Goal: Transaction & Acquisition: Register for event/course

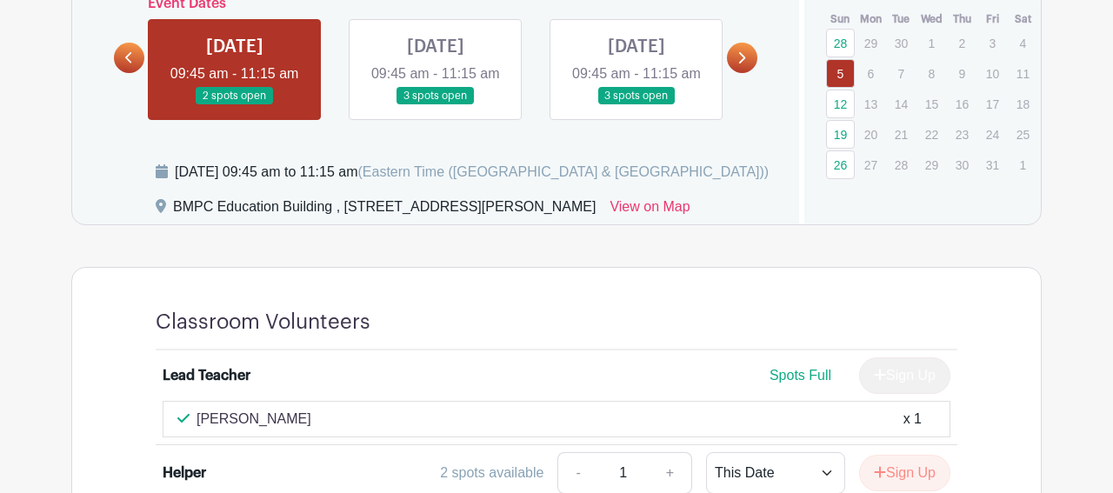
scroll to position [708, 0]
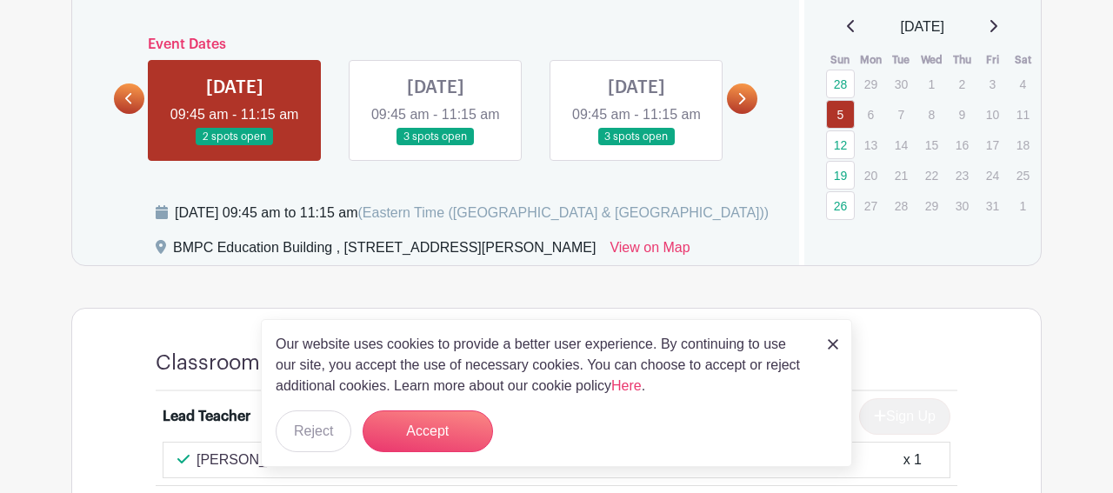
click at [436, 146] on link at bounding box center [436, 146] width 0 height 0
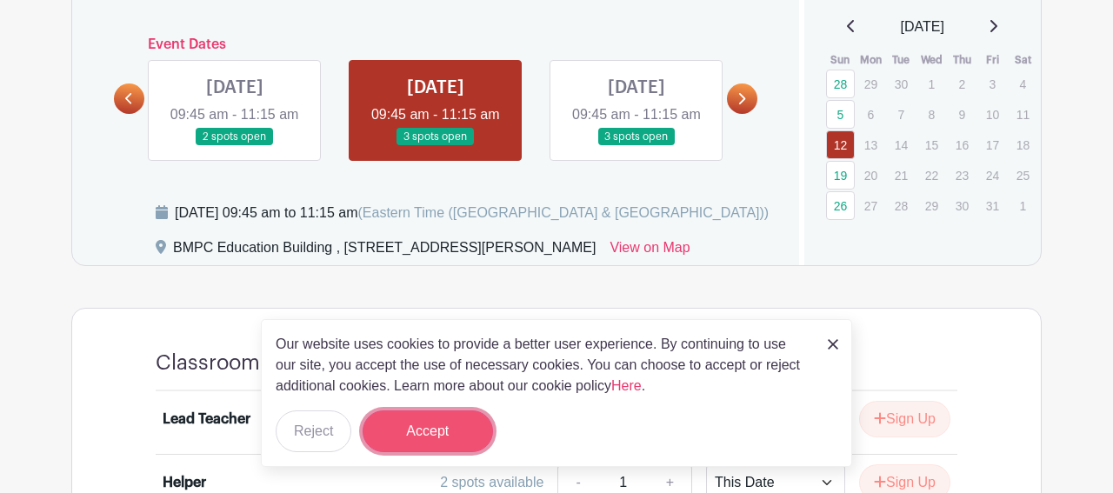
click at [452, 426] on button "Accept" at bounding box center [428, 431] width 130 height 42
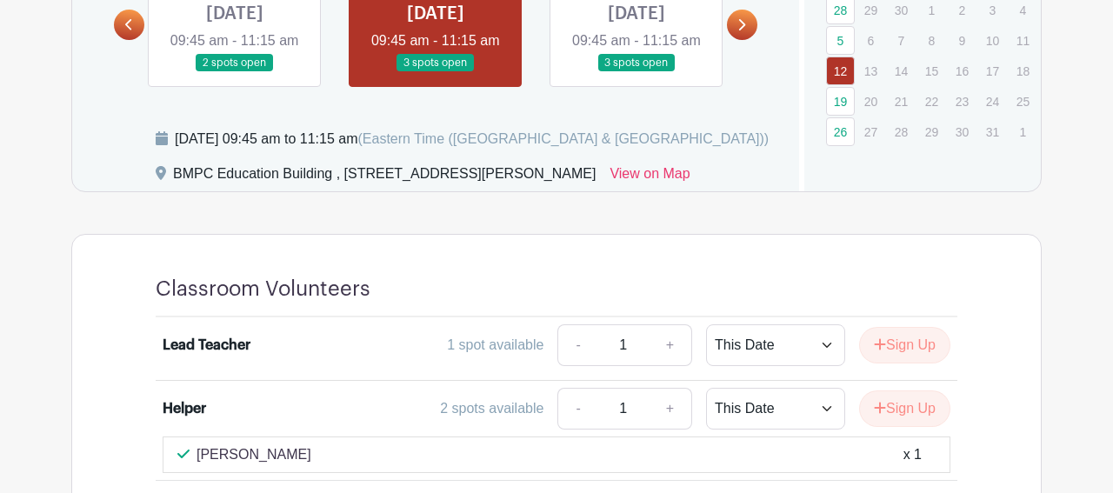
scroll to position [767, 0]
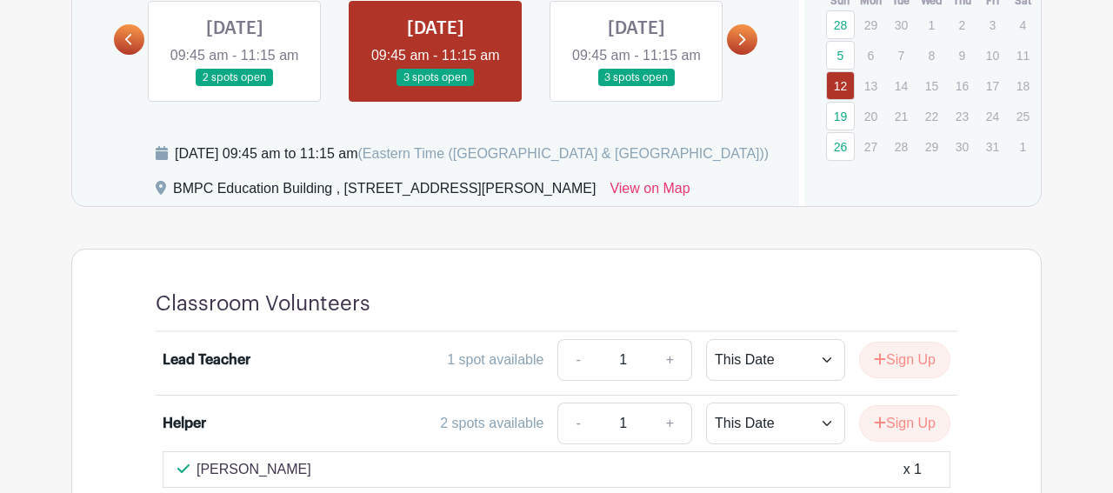
click at [636, 87] on link at bounding box center [636, 87] width 0 height 0
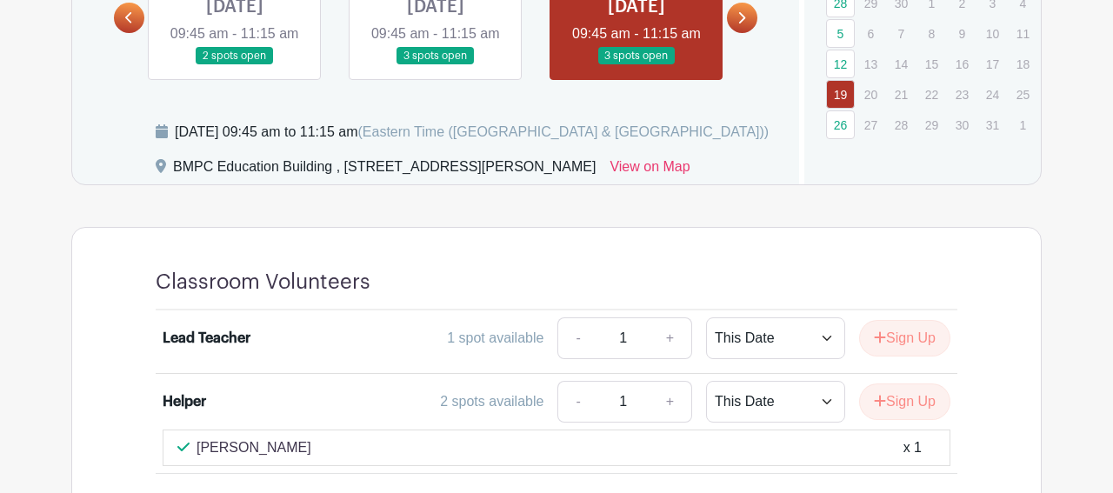
scroll to position [783, 0]
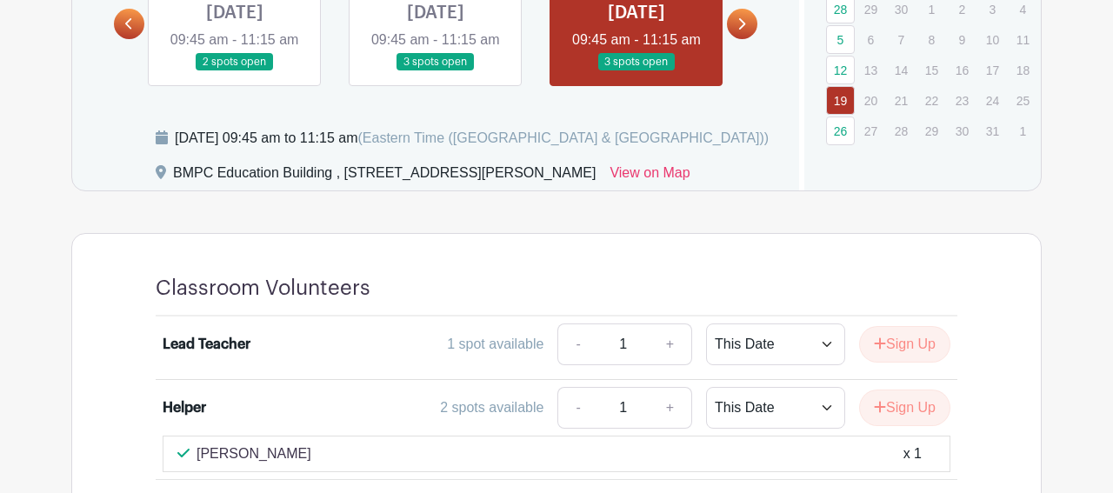
click at [235, 71] on link at bounding box center [235, 71] width 0 height 0
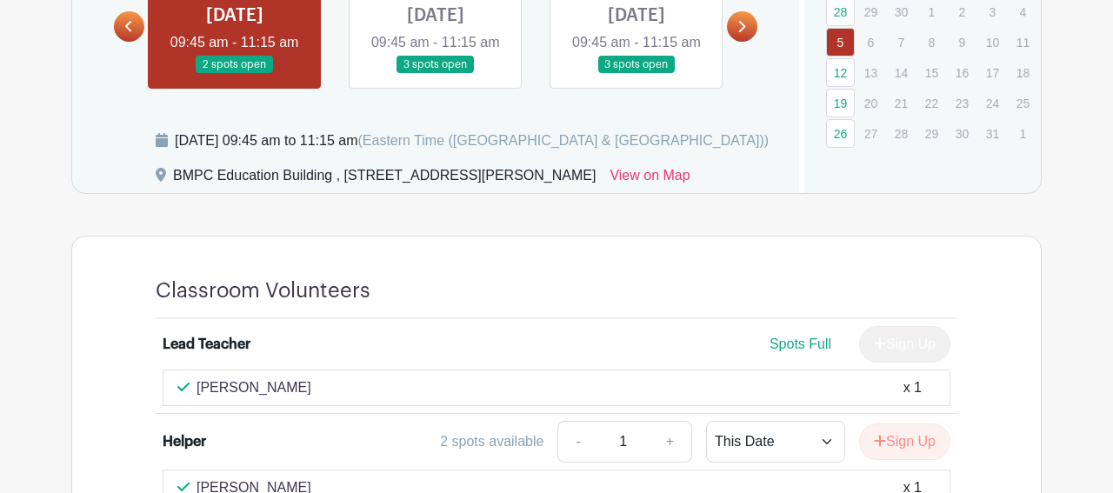
scroll to position [778, 0]
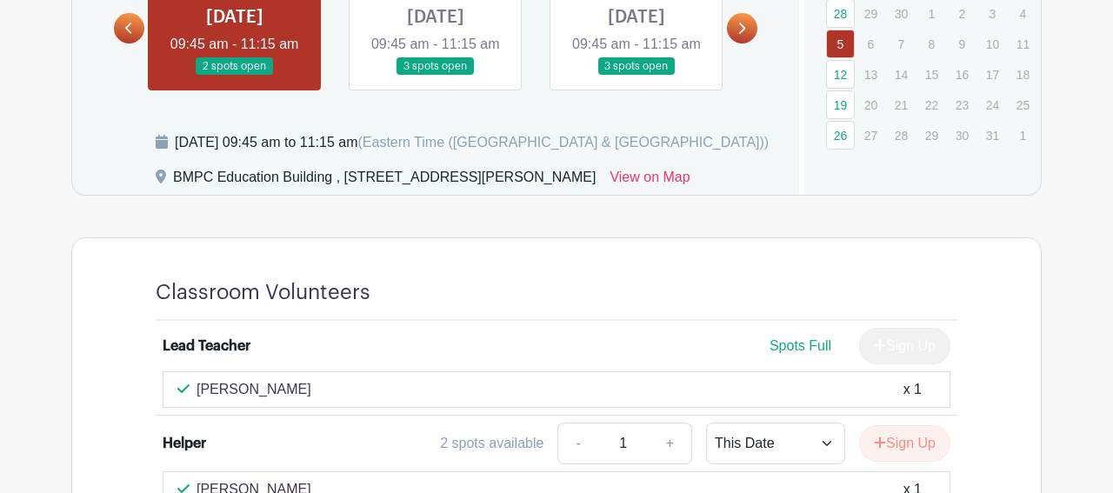
click at [436, 76] on link at bounding box center [436, 76] width 0 height 0
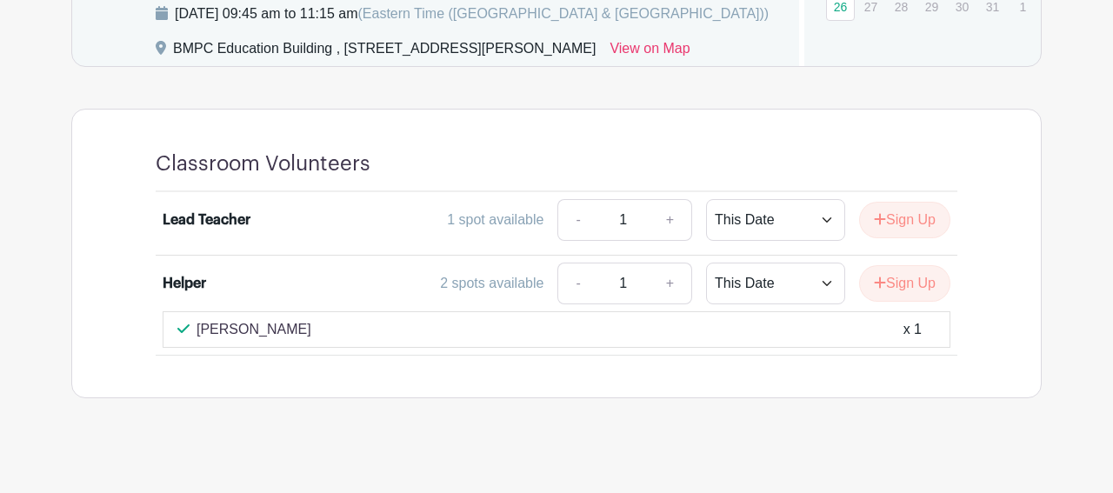
scroll to position [947, 0]
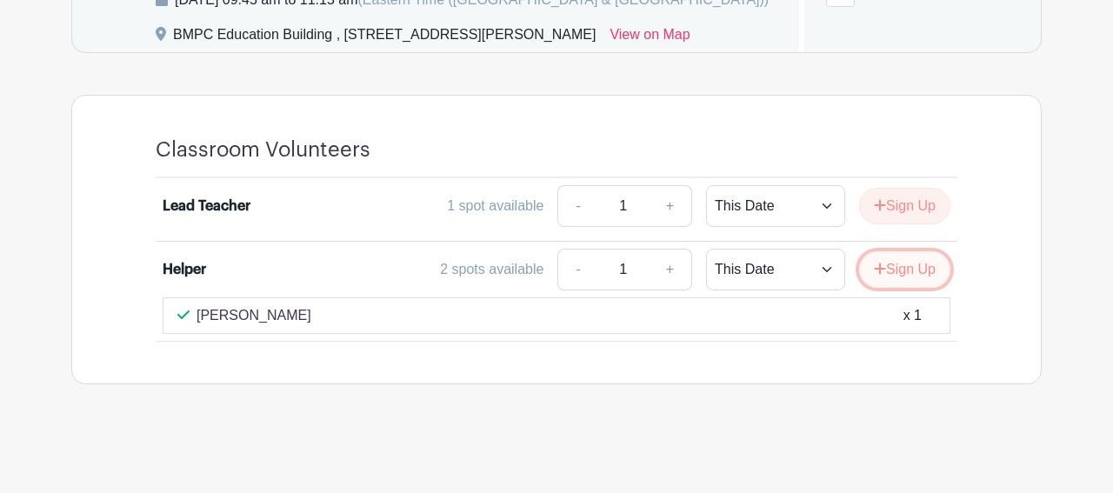
click at [897, 262] on button "Sign Up" at bounding box center [904, 269] width 91 height 37
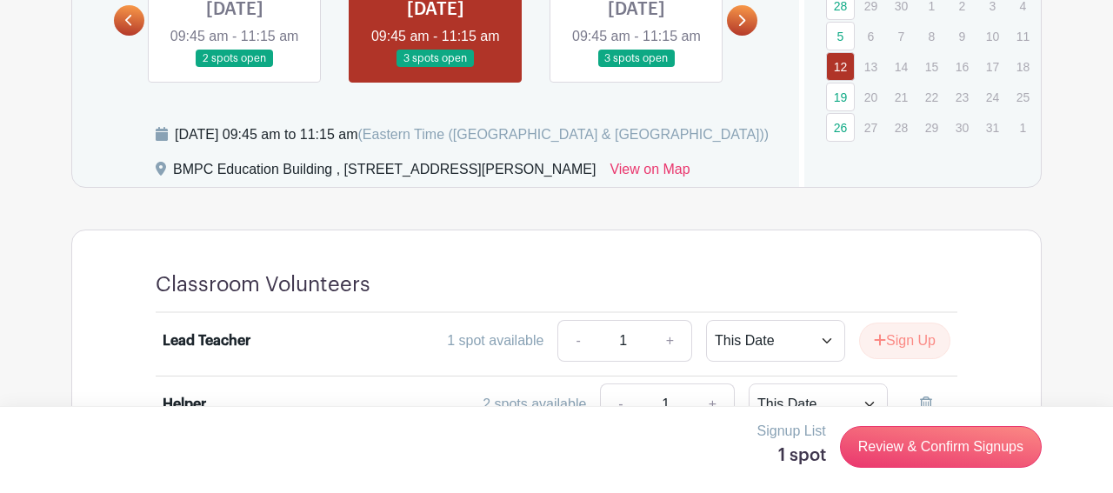
scroll to position [785, 0]
click at [636, 69] on link at bounding box center [636, 69] width 0 height 0
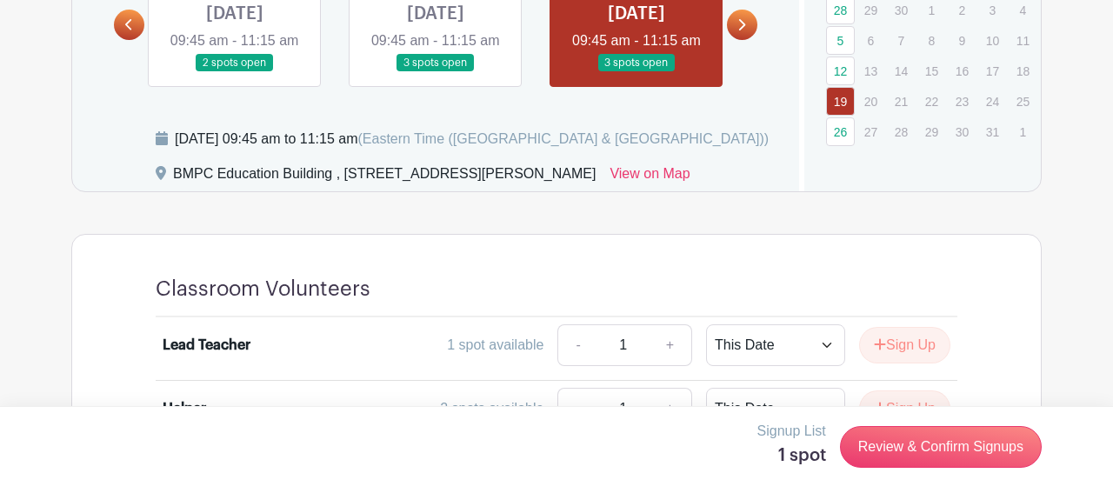
scroll to position [770, 0]
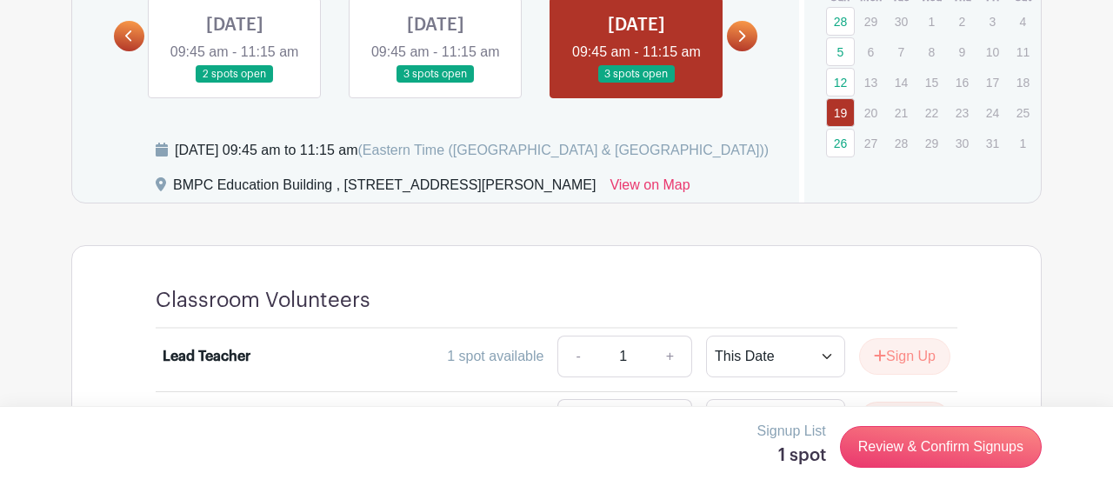
click at [743, 40] on link at bounding box center [742, 36] width 30 height 30
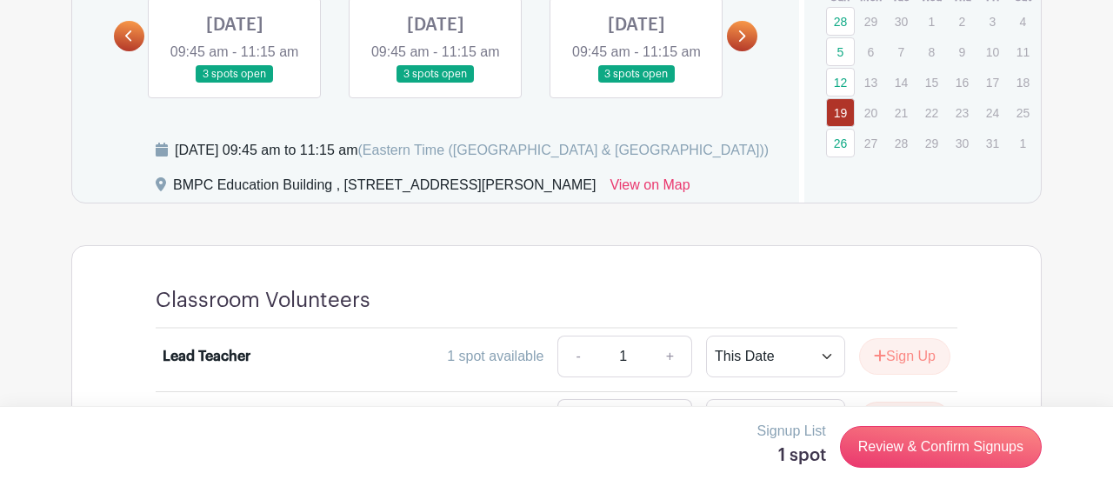
click at [235, 83] on link at bounding box center [235, 83] width 0 height 0
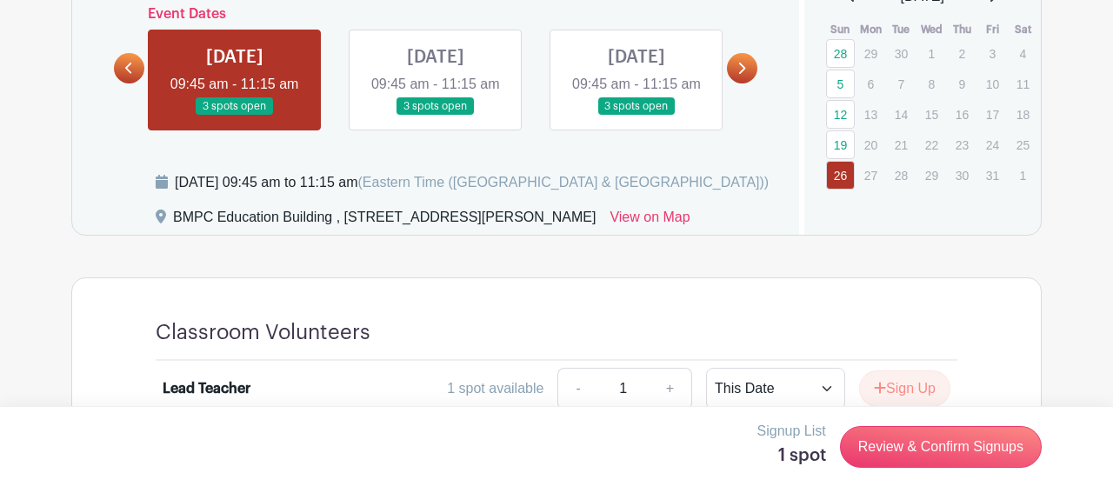
scroll to position [726, 0]
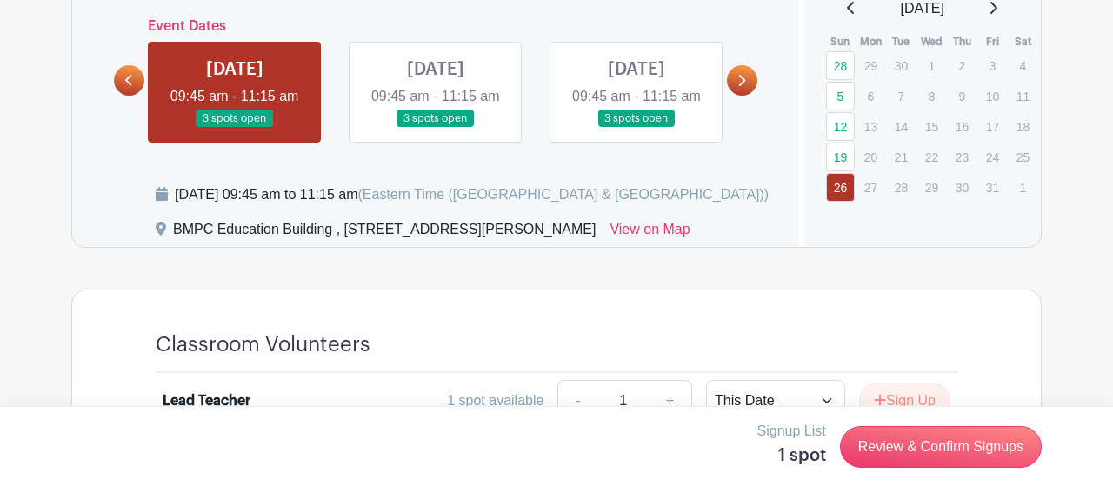
click at [436, 128] on link at bounding box center [436, 128] width 0 height 0
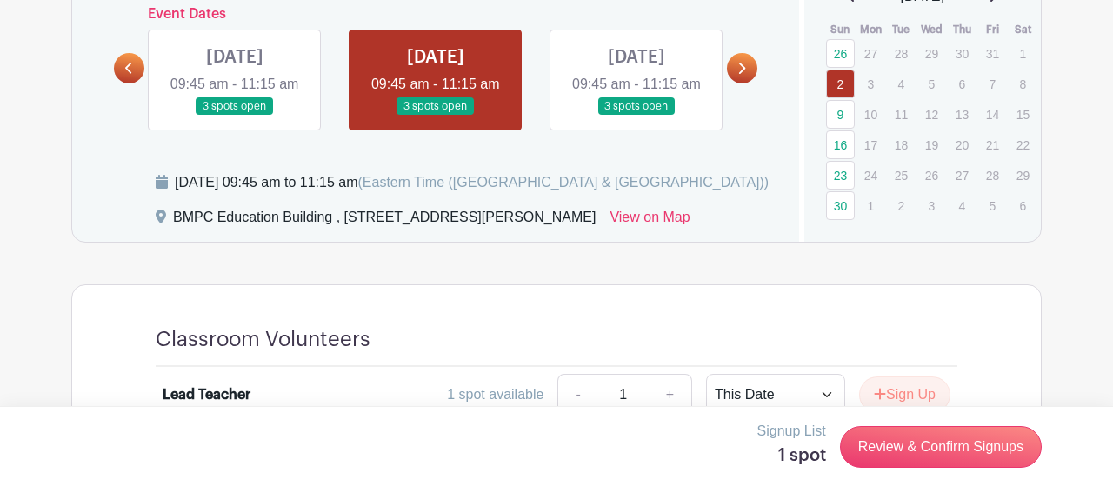
scroll to position [737, 0]
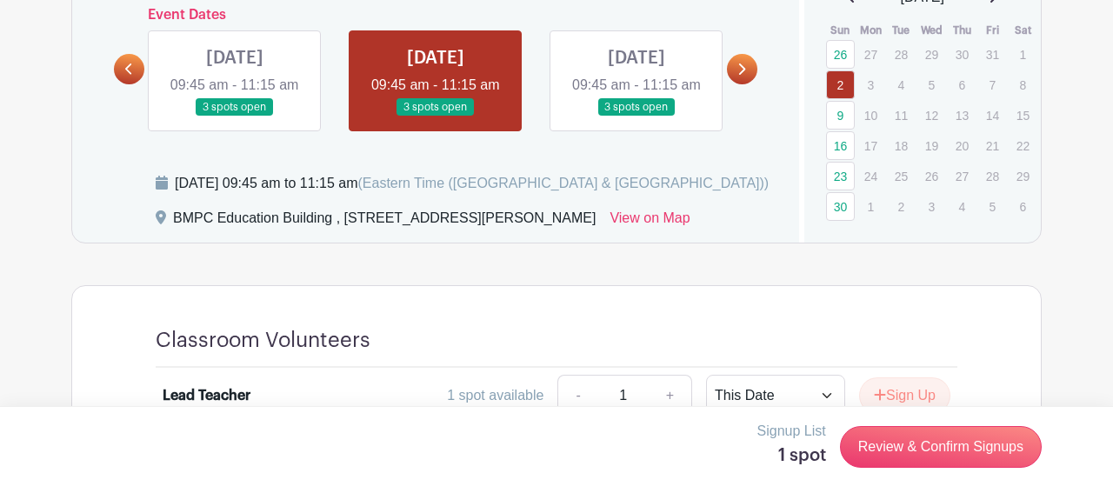
click at [137, 72] on link at bounding box center [129, 69] width 30 height 30
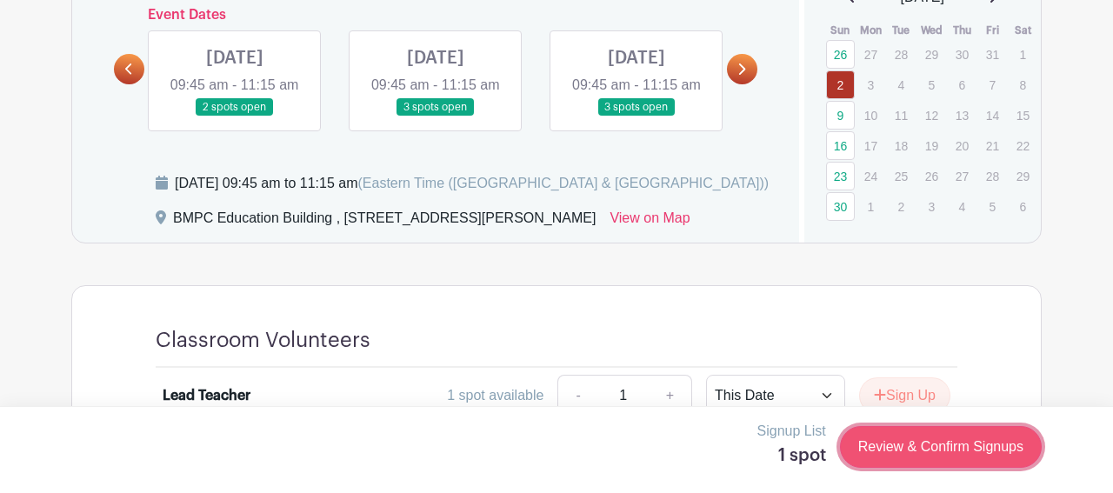
click at [915, 446] on link "Review & Confirm Signups" at bounding box center [941, 447] width 202 height 42
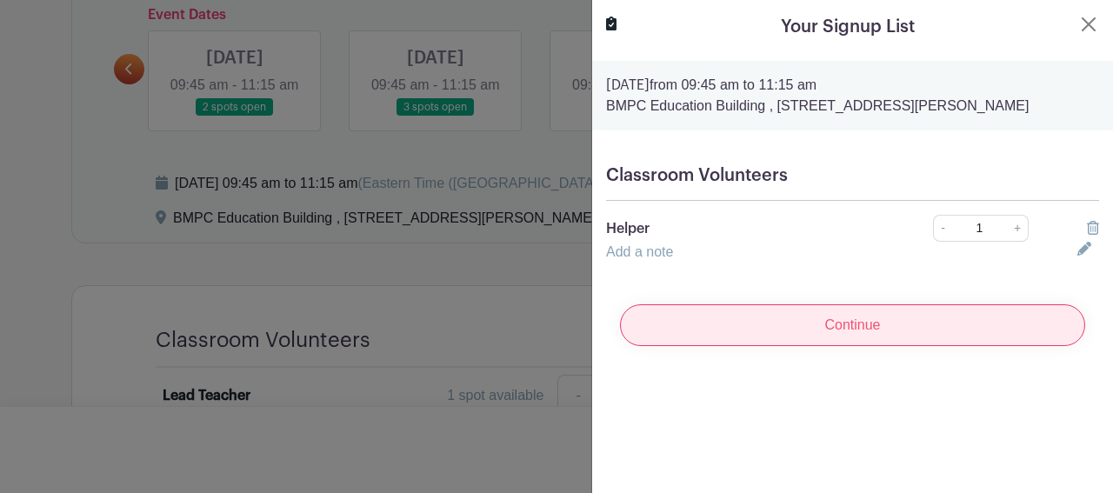
click at [871, 322] on input "Continue" at bounding box center [852, 325] width 465 height 42
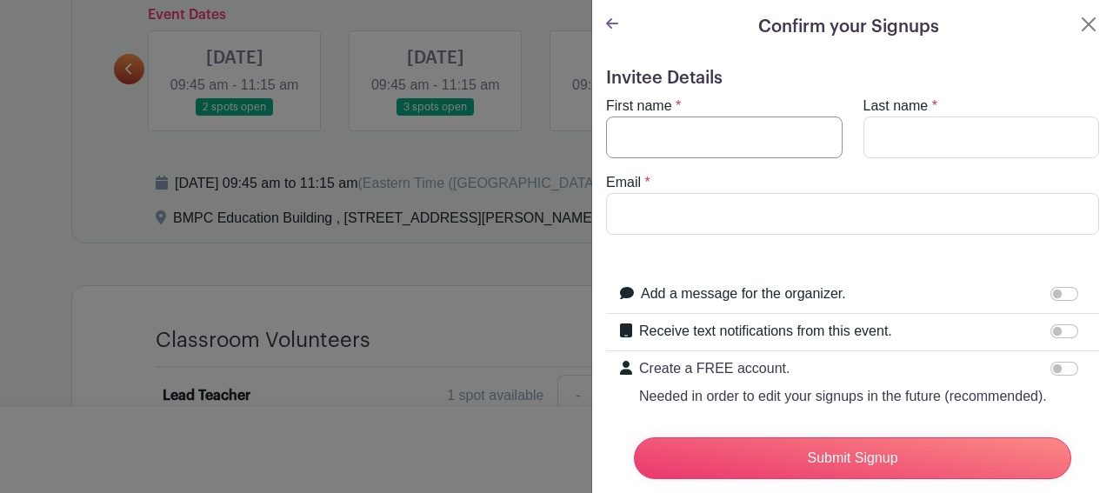
click at [746, 137] on input "First name" at bounding box center [724, 138] width 237 height 42
type input "Katherine"
type input "Stok"
type input "[PERSON_NAME]"
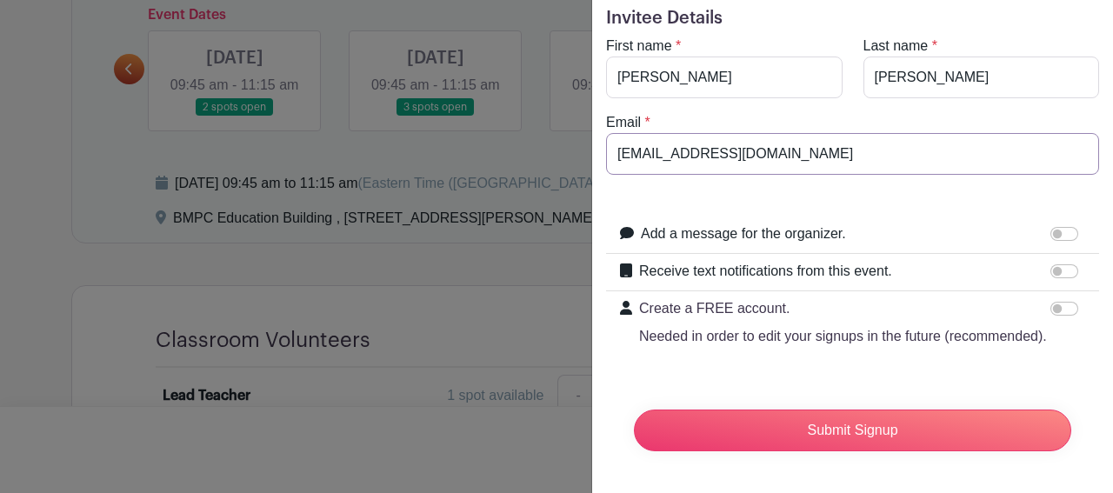
scroll to position [0, 0]
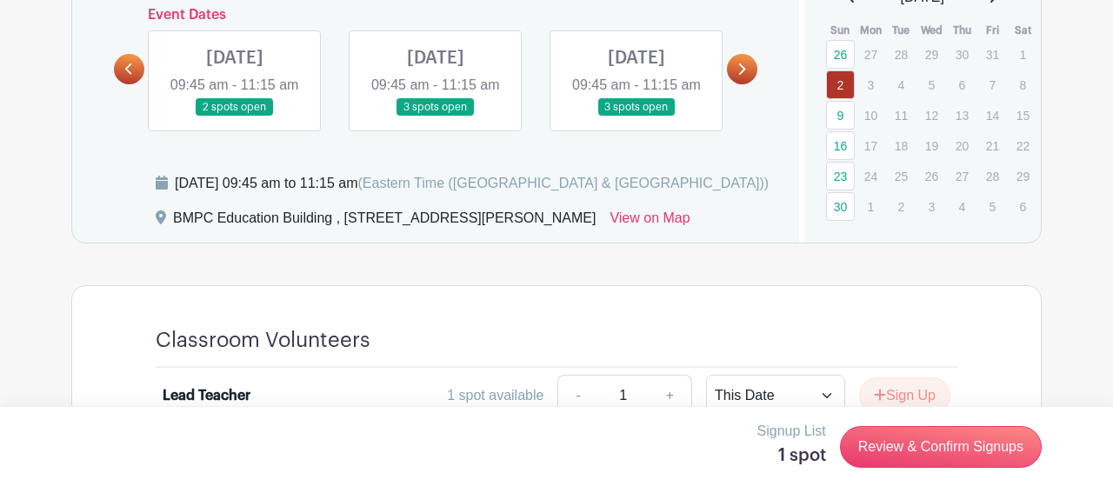
type input "[EMAIL_ADDRESS][DOMAIN_NAME]"
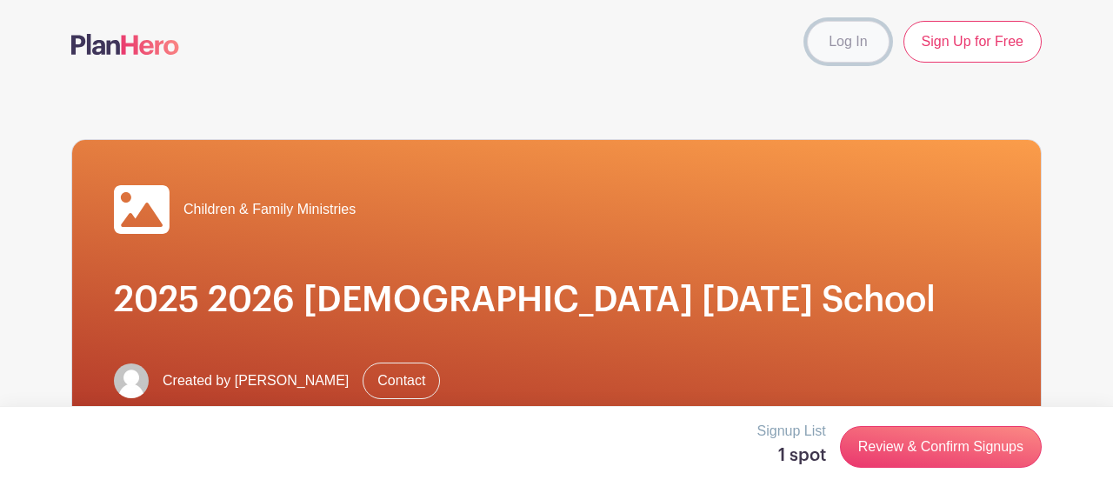
click at [861, 45] on link "Log In" at bounding box center [848, 42] width 82 height 42
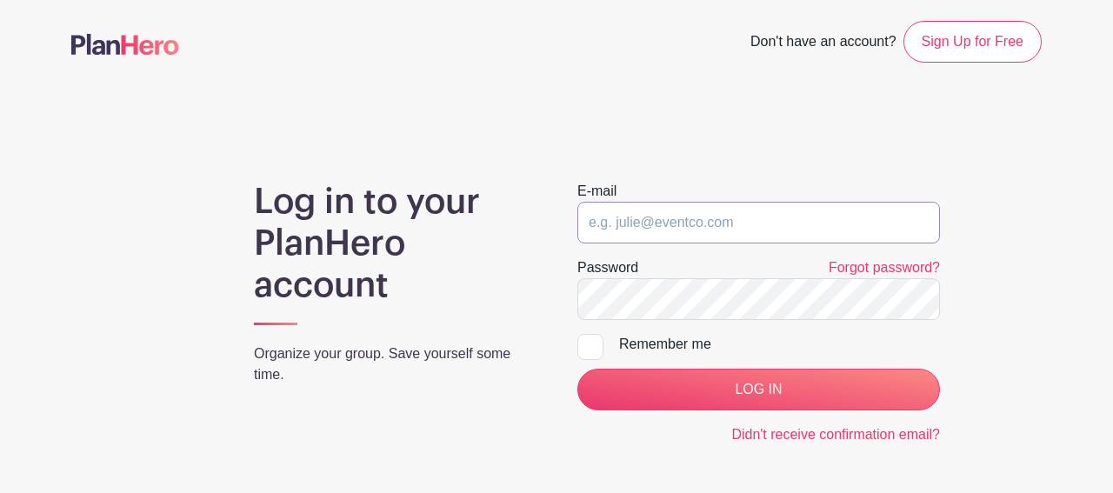
type input "[EMAIL_ADDRESS][DOMAIN_NAME]"
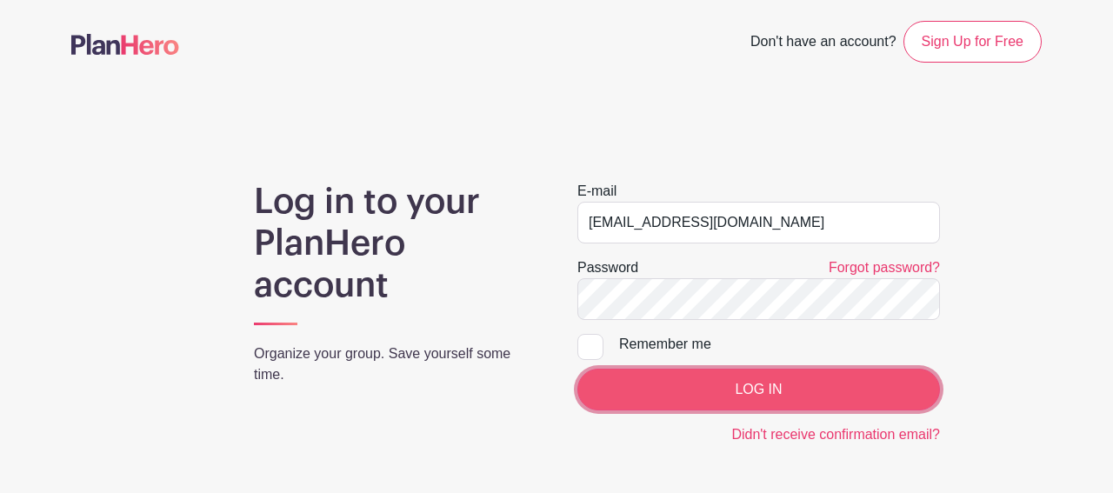
click at [758, 382] on input "LOG IN" at bounding box center [758, 390] width 363 height 42
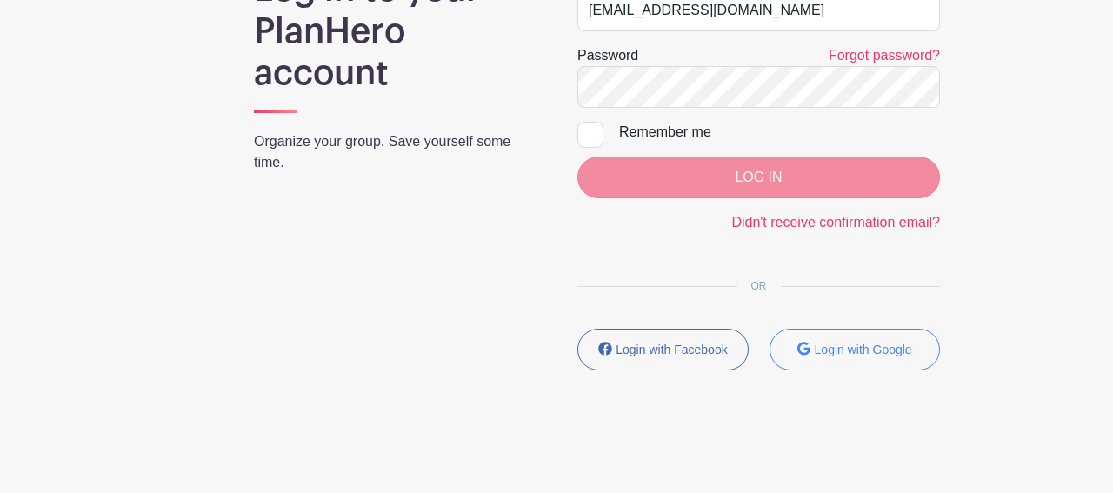
scroll to position [478, 0]
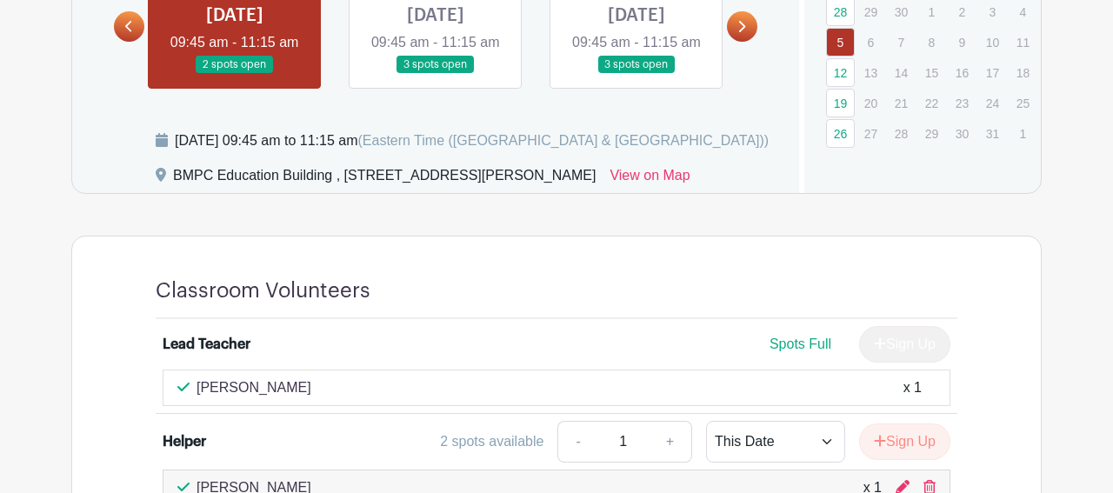
scroll to position [727, 0]
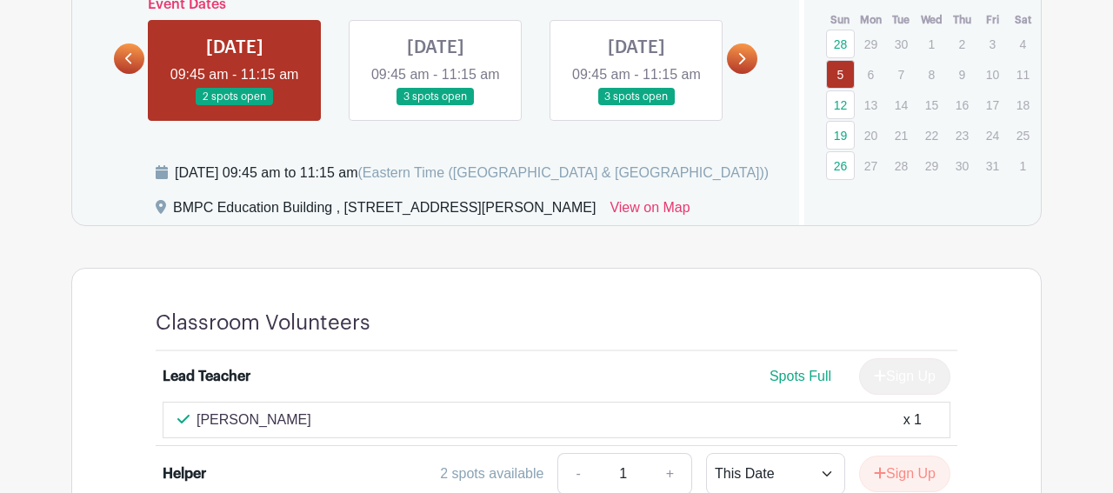
click at [436, 106] on link at bounding box center [436, 106] width 0 height 0
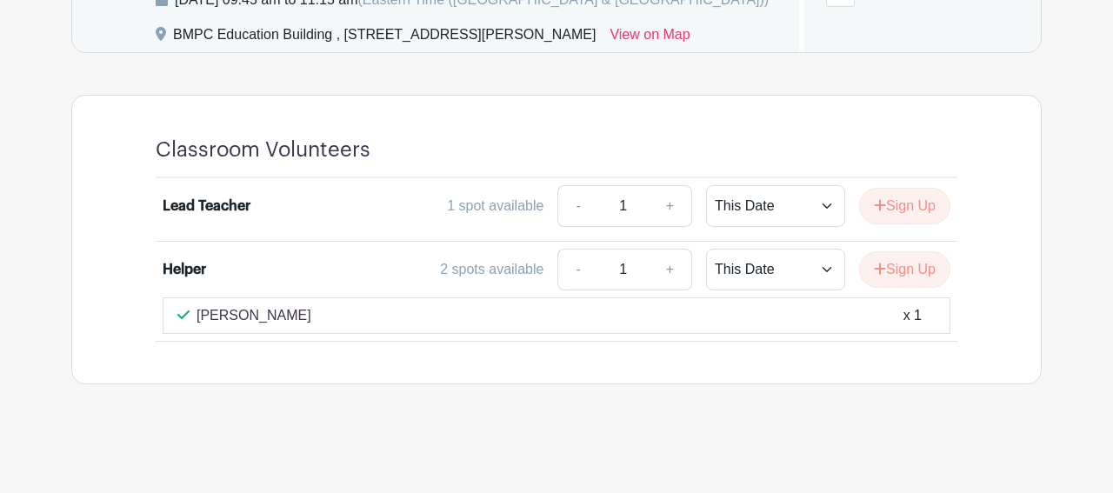
scroll to position [910, 0]
click at [877, 276] on icon "submit" at bounding box center [880, 269] width 12 height 14
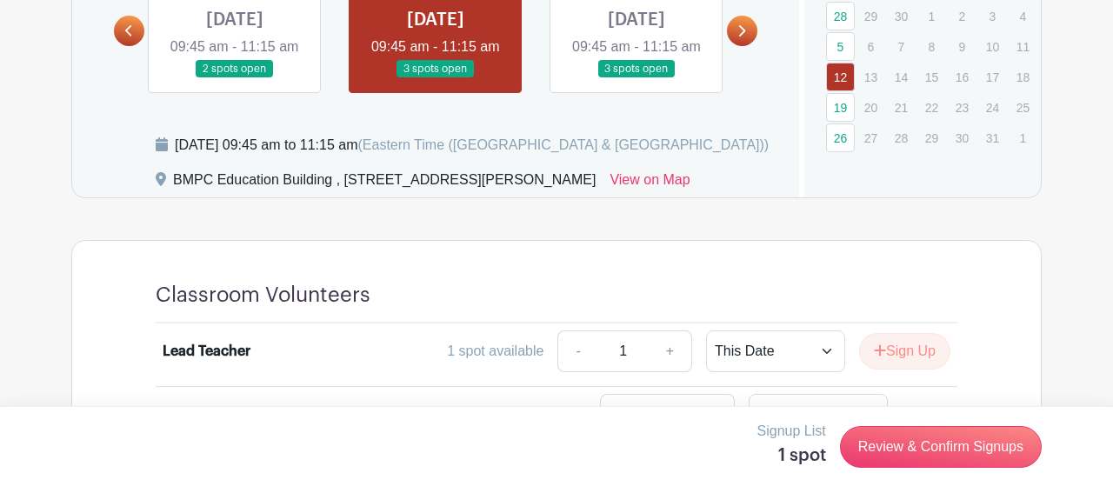
scroll to position [748, 0]
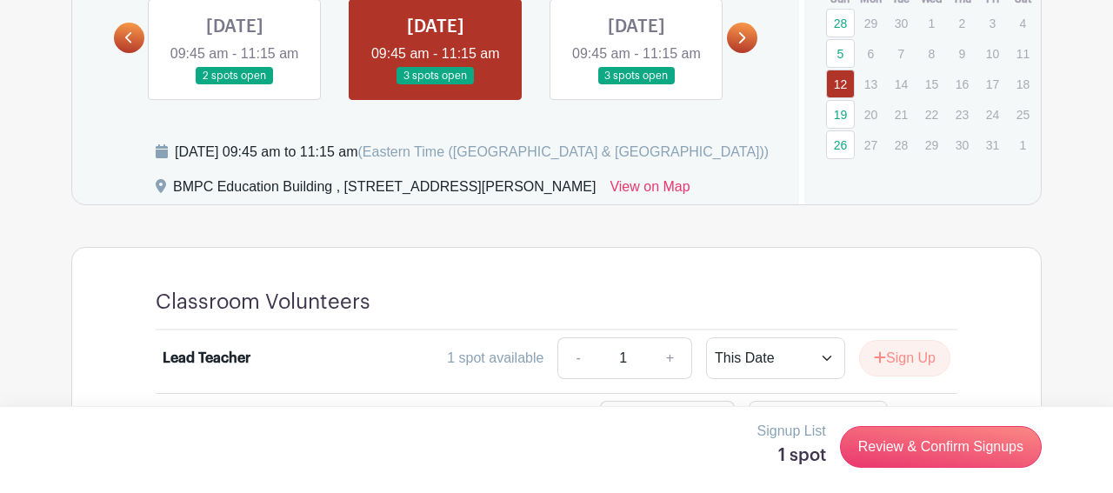
click at [636, 85] on link at bounding box center [636, 85] width 0 height 0
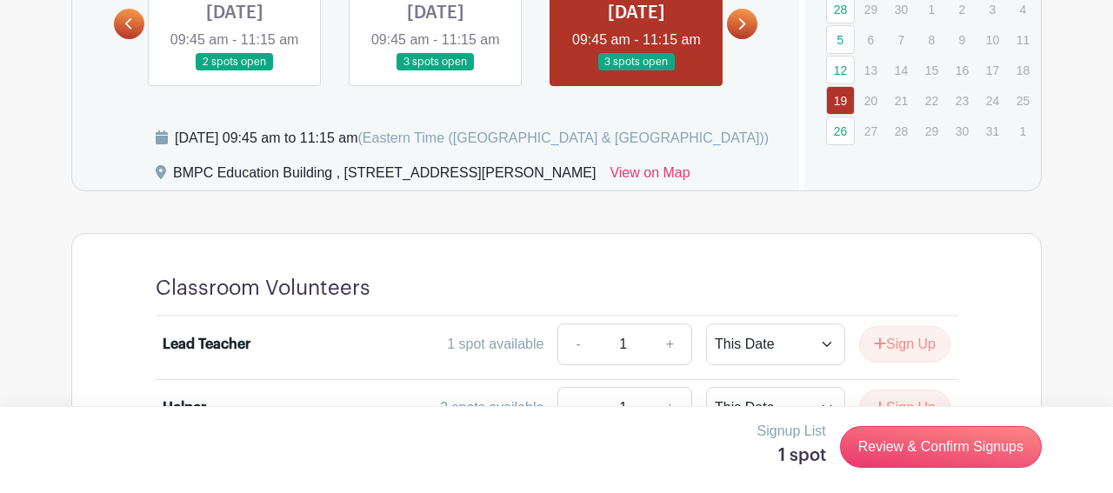
scroll to position [716, 0]
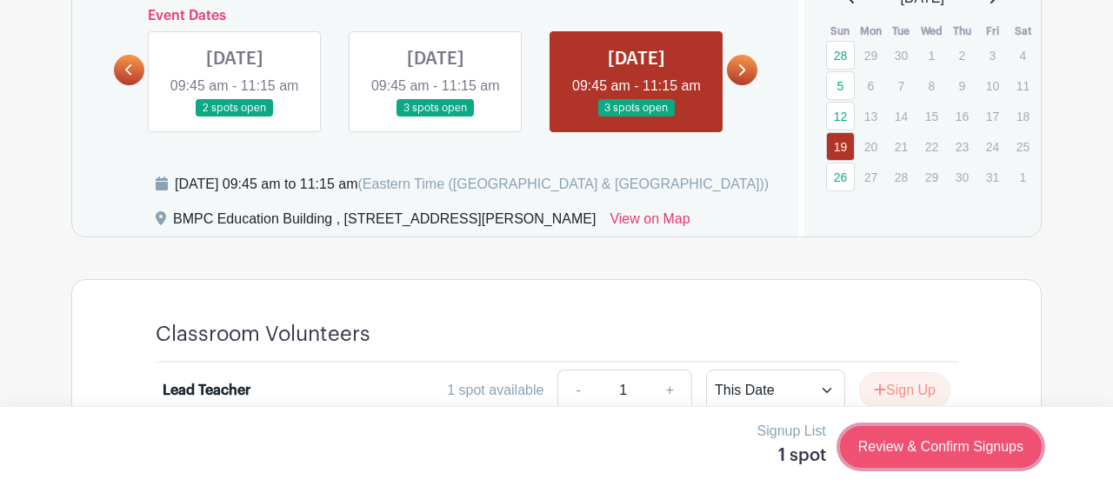
click at [883, 445] on link "Review & Confirm Signups" at bounding box center [941, 447] width 202 height 42
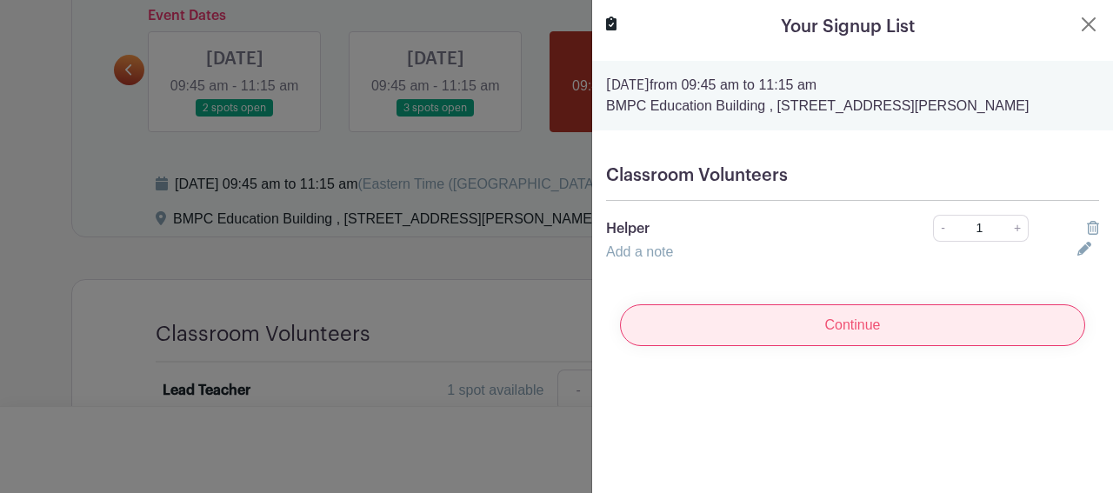
click at [855, 319] on input "Continue" at bounding box center [852, 325] width 465 height 42
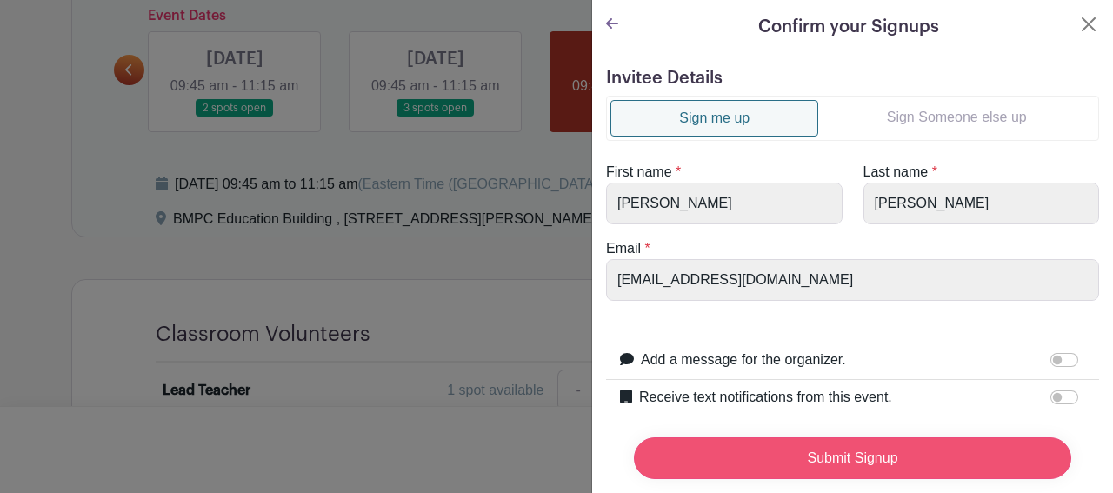
click at [896, 455] on input "Submit Signup" at bounding box center [852, 458] width 437 height 42
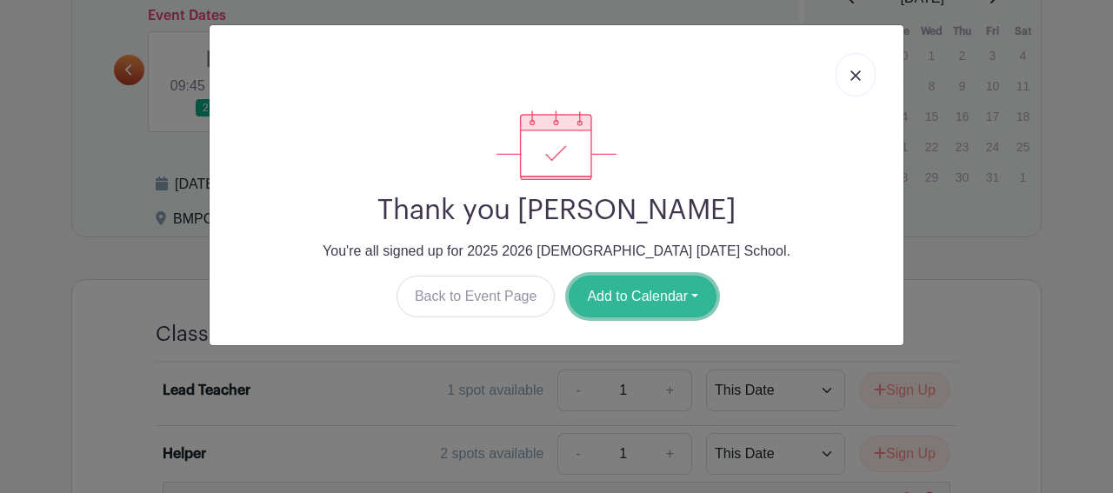
click at [690, 290] on button "Add to Calendar" at bounding box center [643, 297] width 148 height 42
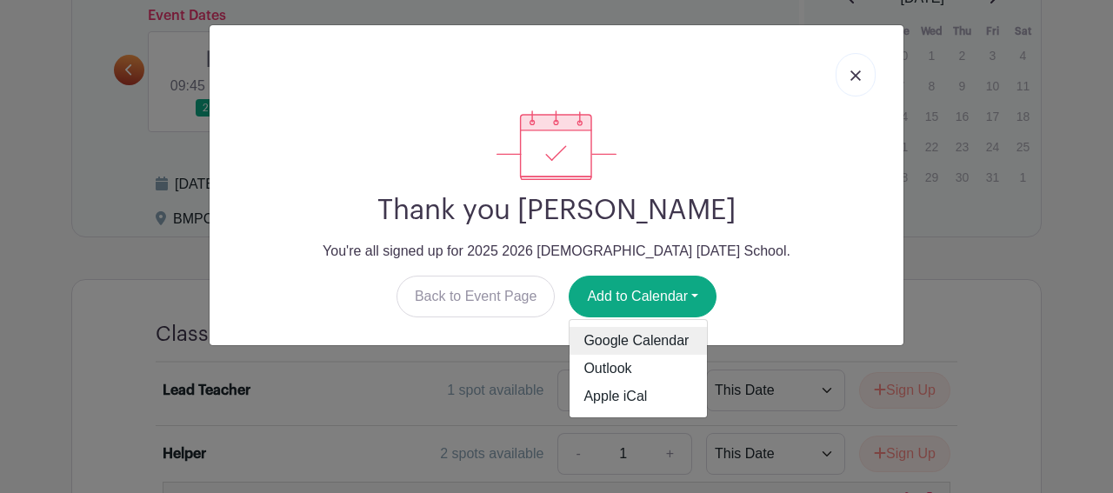
click at [670, 338] on link "Google Calendar" at bounding box center [638, 341] width 137 height 28
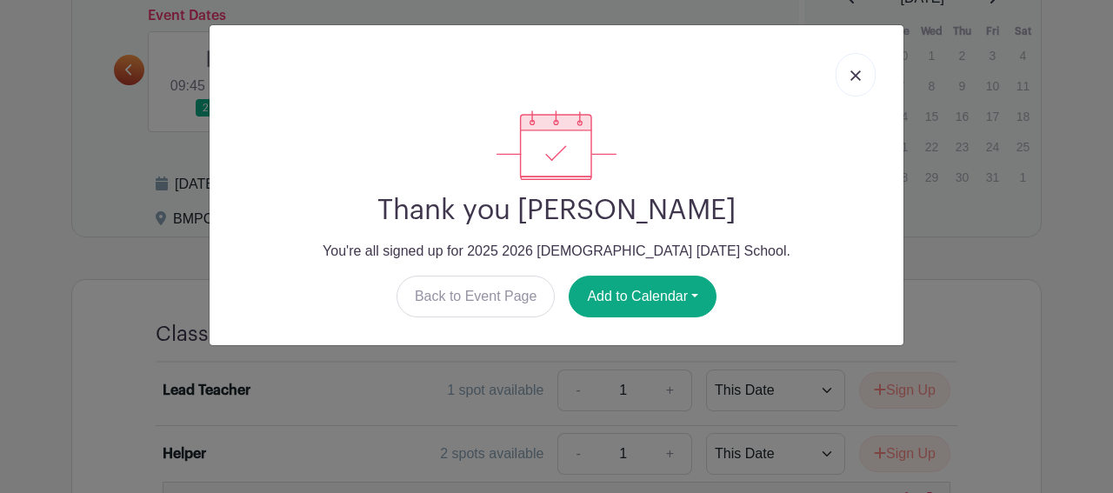
click at [857, 76] on img at bounding box center [855, 75] width 10 height 10
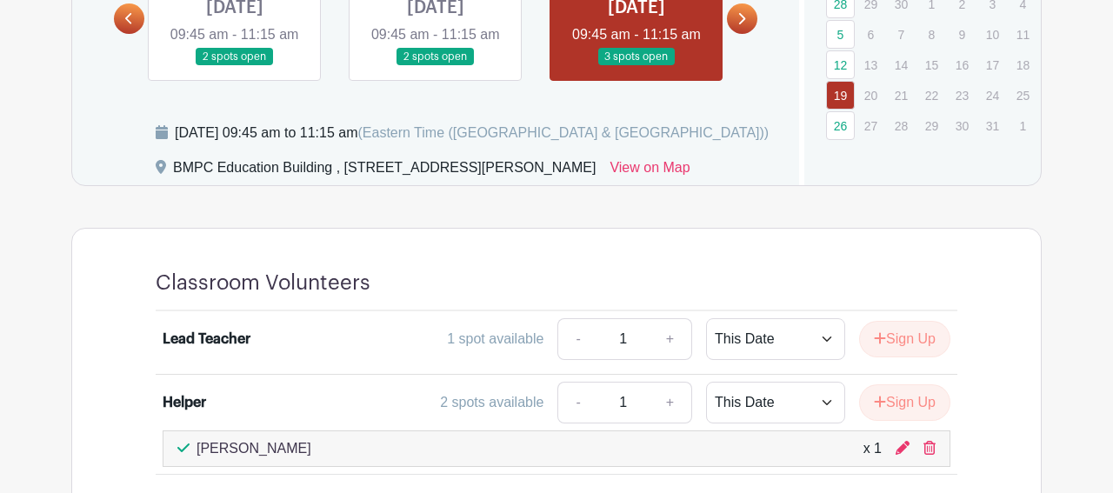
scroll to position [763, 0]
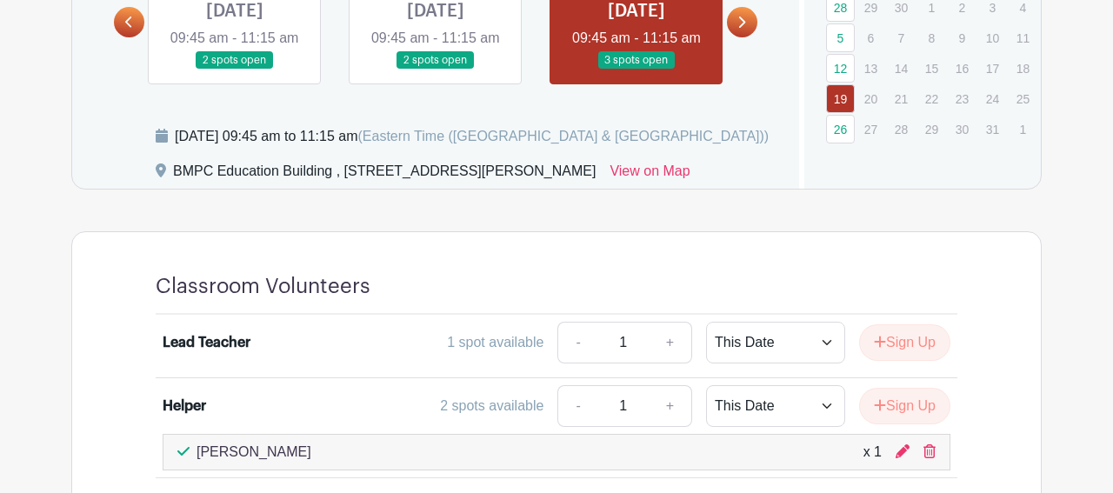
click at [436, 70] on link at bounding box center [436, 70] width 0 height 0
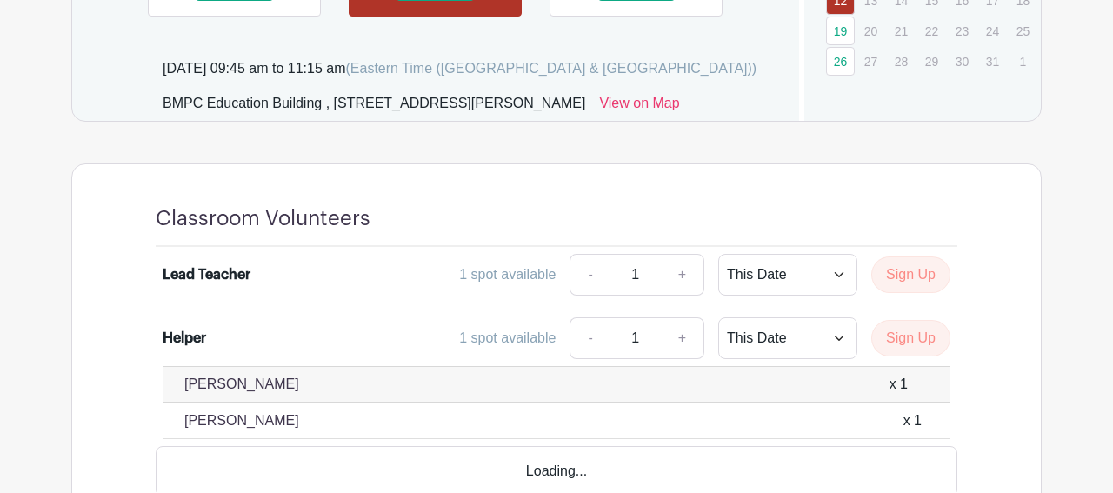
scroll to position [843, 0]
